Goal: Check status: Check status

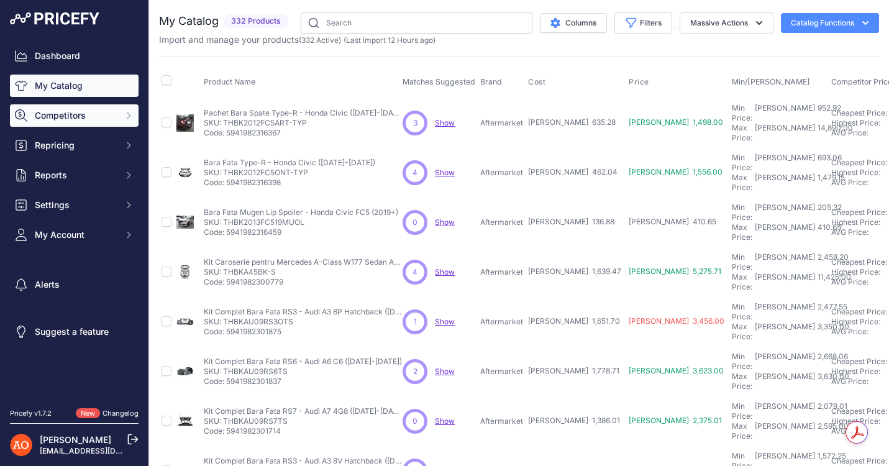
click at [83, 115] on span "Competitors" at bounding box center [75, 115] width 81 height 12
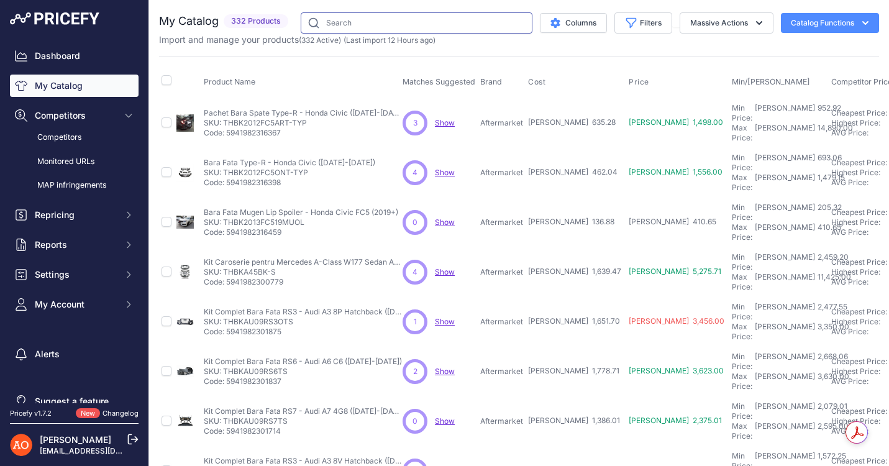
click at [361, 26] on input "text" at bounding box center [417, 22] width 232 height 21
paste input "THBK2012FC5ONT-TYP"
type input "THBK2012FC5ONT-TYP"
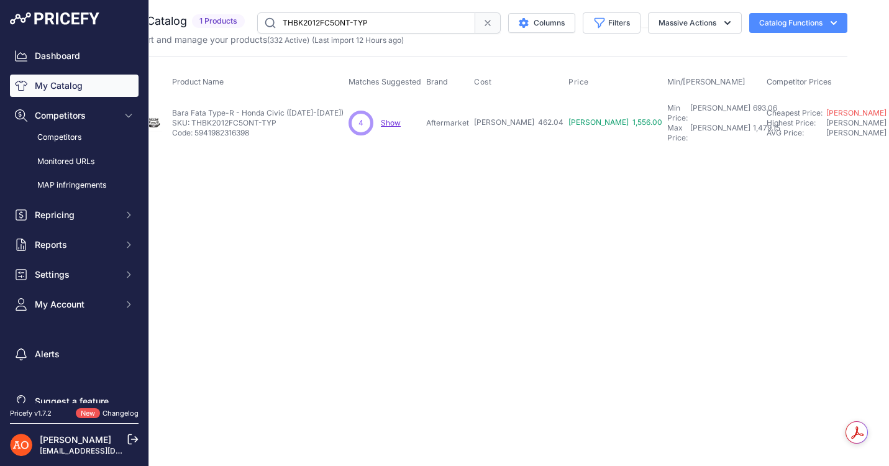
scroll to position [0, 40]
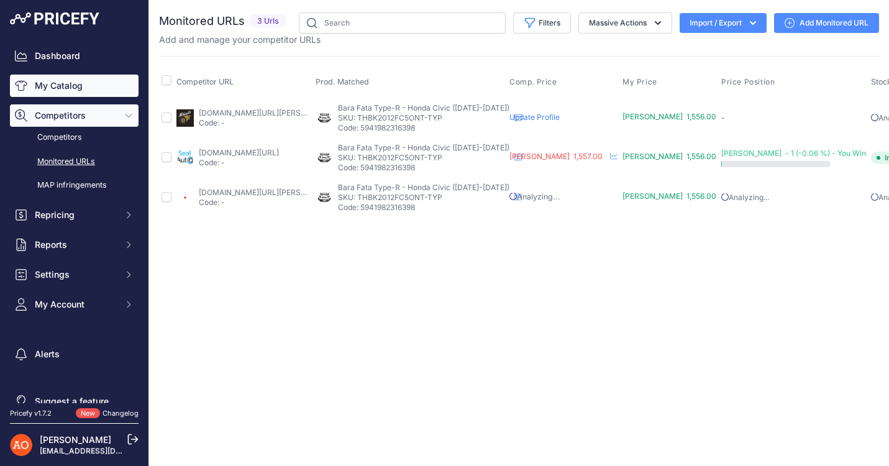
click at [71, 88] on link "My Catalog" at bounding box center [74, 86] width 129 height 22
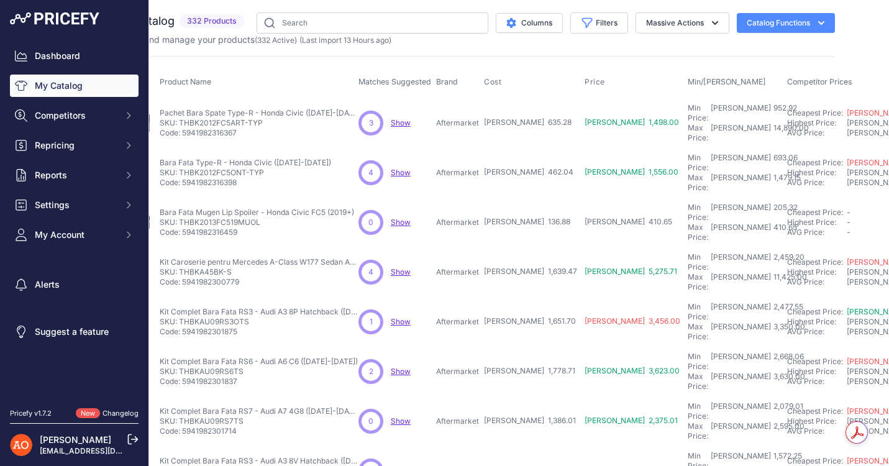
scroll to position [0, 49]
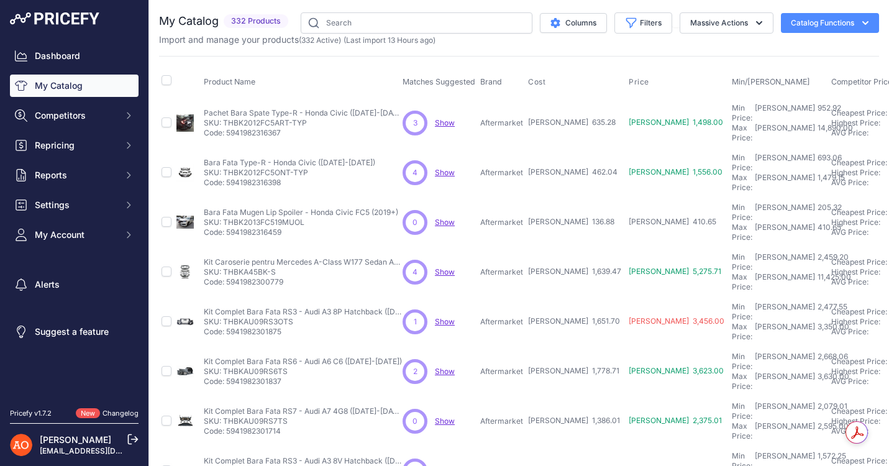
click at [426, 19] on input "text" at bounding box center [417, 22] width 232 height 21
type input "THBKAU12RS5OTS"
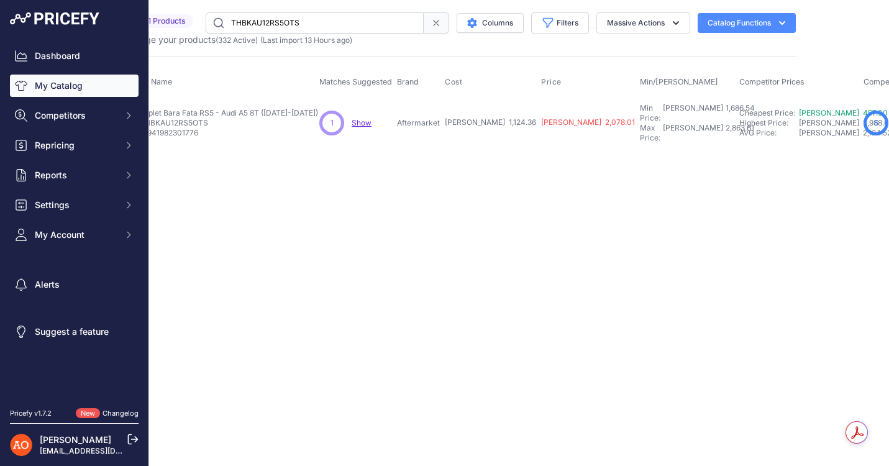
scroll to position [0, 91]
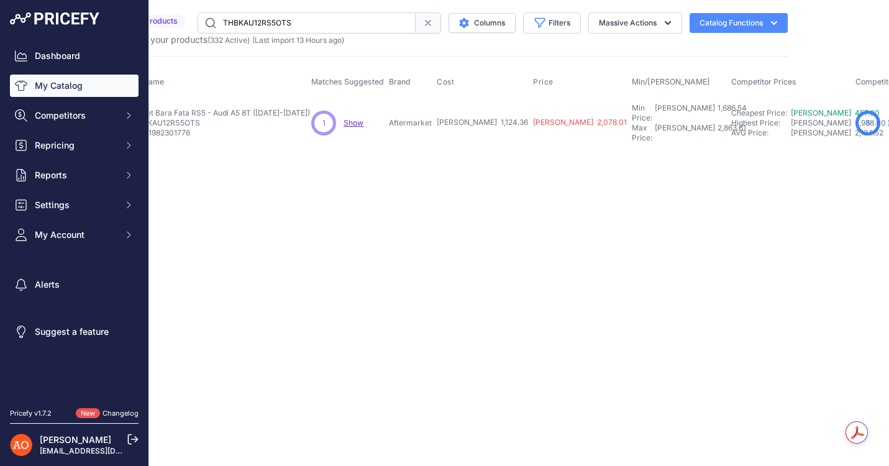
click at [887, 117] on link "Show" at bounding box center [897, 121] width 20 height 9
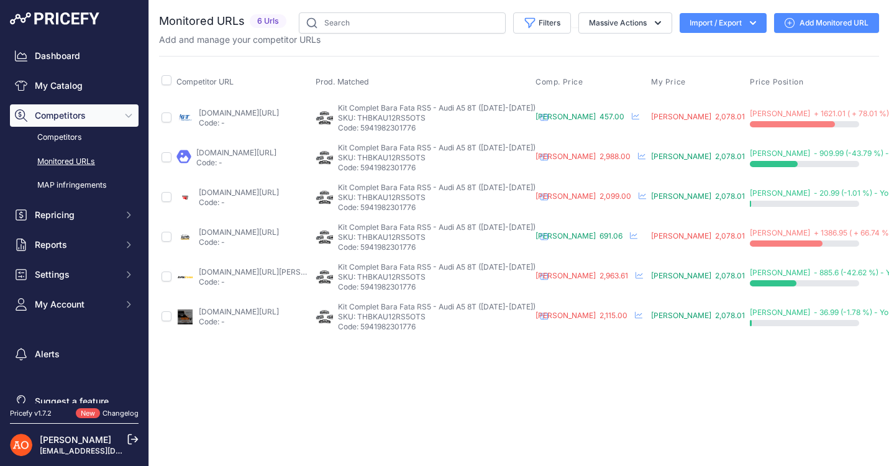
scroll to position [0, 101]
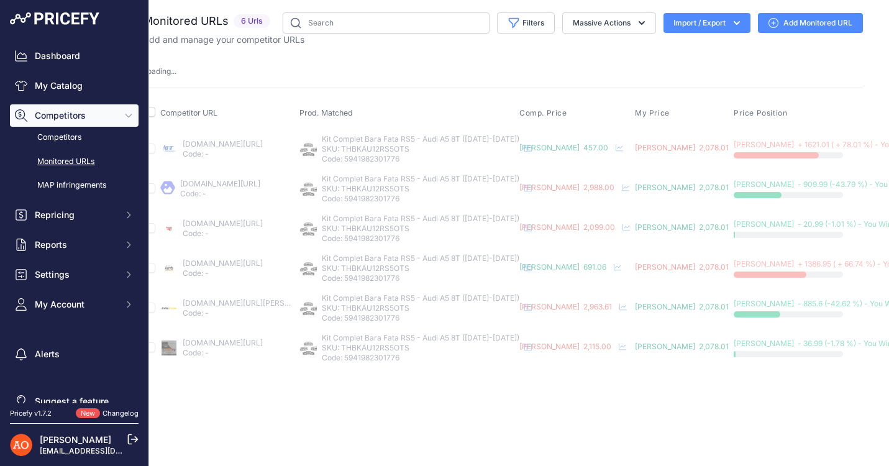
scroll to position [0, 0]
